Goal: Find specific page/section: Find specific page/section

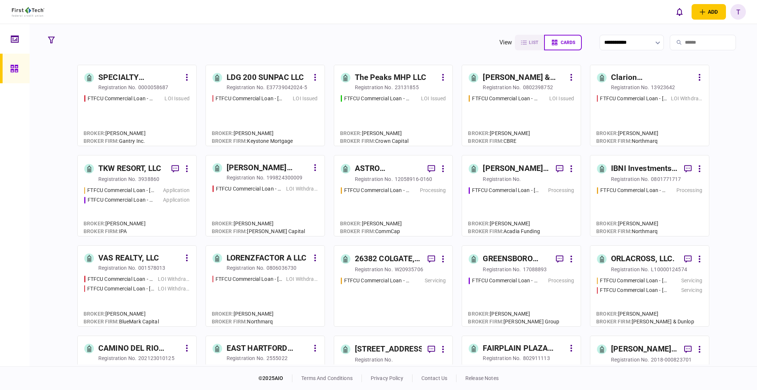
click at [361, 166] on div "ASTRO PROPERTIES LLC" at bounding box center [388, 169] width 67 height 12
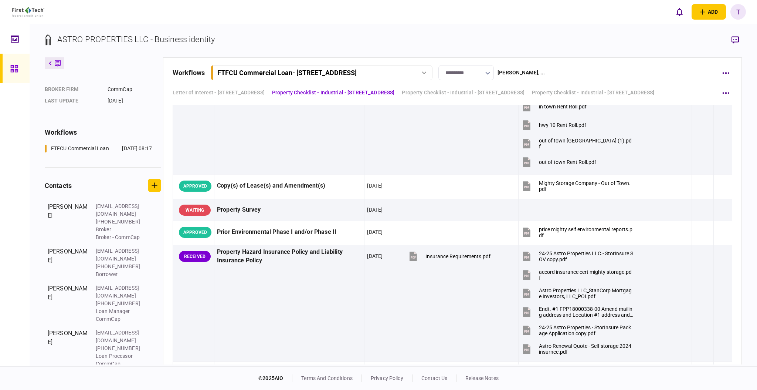
scroll to position [845, 0]
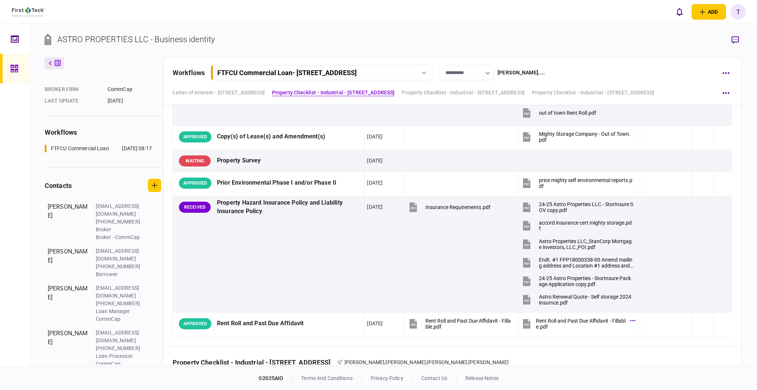
click at [616, 5] on div "add business identity individual identity T T [PERSON_NAME] [EMAIL_ADDRESS][PER…" at bounding box center [378, 12] width 757 height 24
